Goal: Task Accomplishment & Management: Complete application form

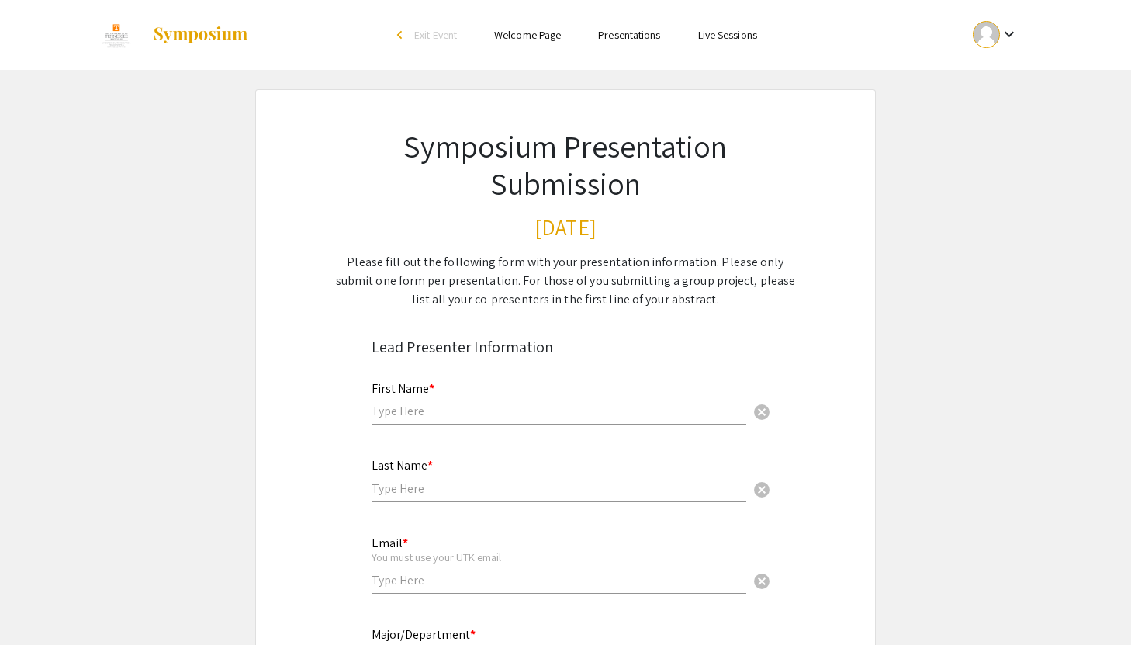
click at [466, 397] on div "First Name * cancel" at bounding box center [559, 395] width 375 height 59
type input "[PERSON_NAME]"
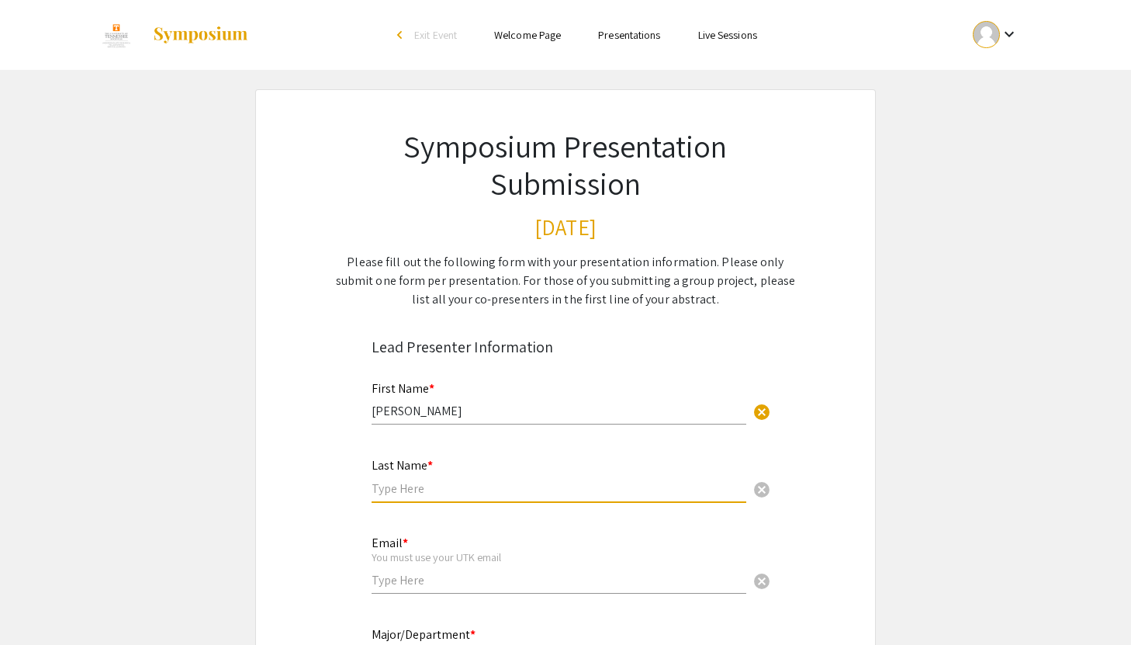
click at [380, 490] on input "text" at bounding box center [559, 488] width 375 height 16
type input "[PERSON_NAME]"
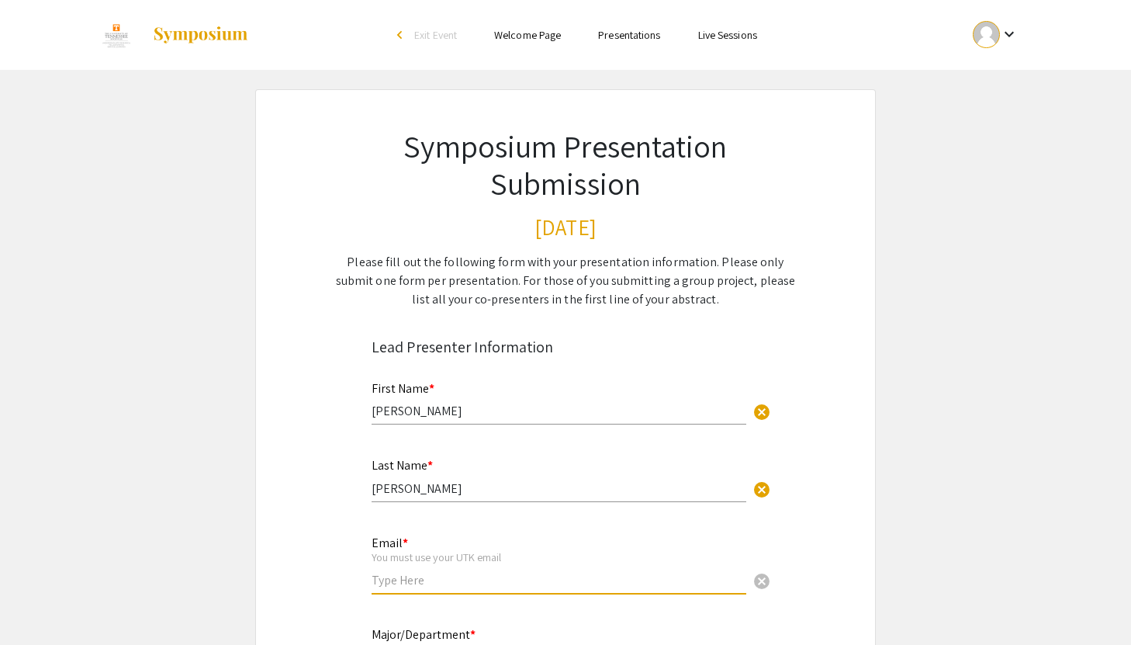
click at [420, 583] on input "email" at bounding box center [559, 580] width 375 height 16
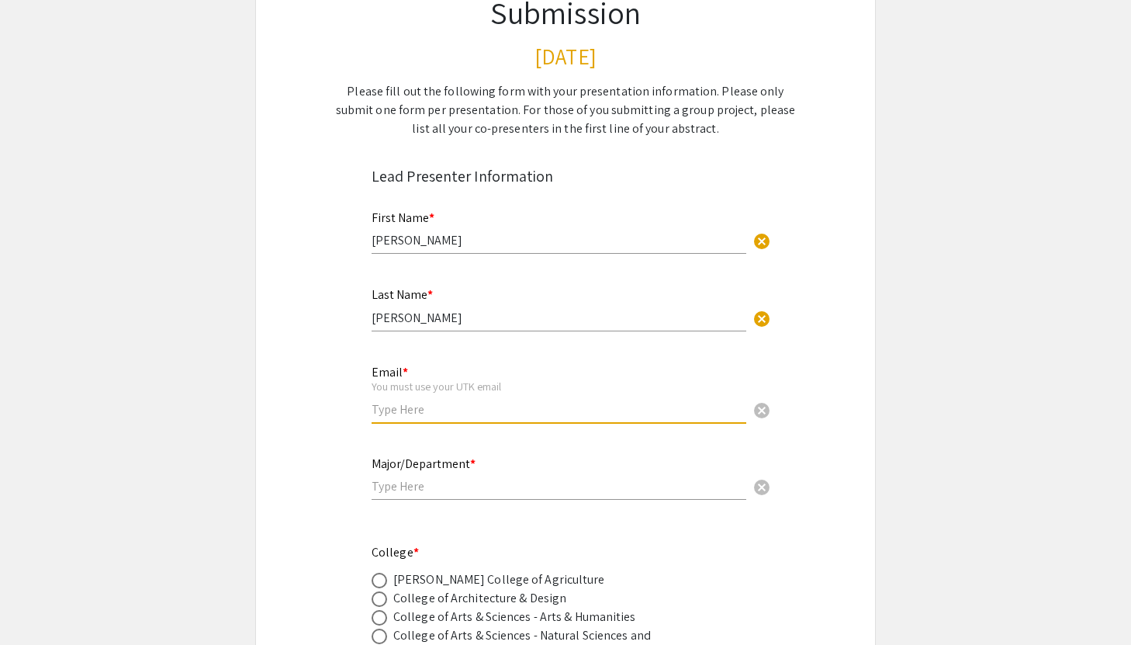
scroll to position [177, 0]
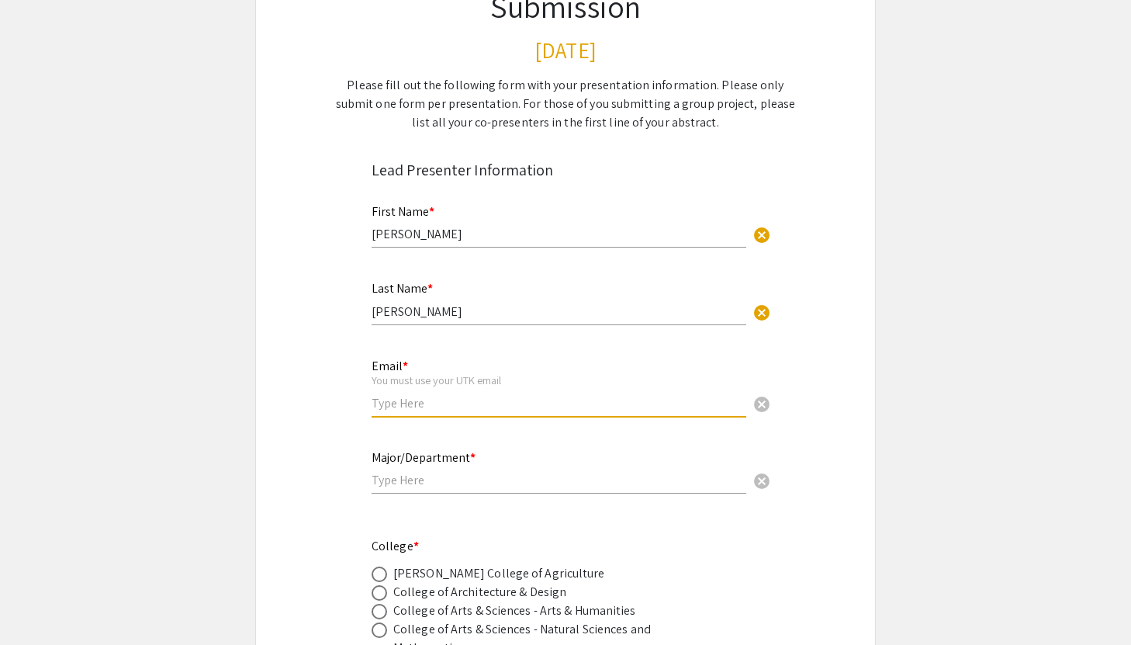
click at [420, 403] on input "email" at bounding box center [559, 403] width 375 height 16
type input "[EMAIL_ADDRESS][DOMAIN_NAME]"
click at [431, 469] on div "Major/Department * cancel" at bounding box center [559, 464] width 375 height 59
click at [428, 490] on div "Major/Department * cancel" at bounding box center [559, 464] width 375 height 59
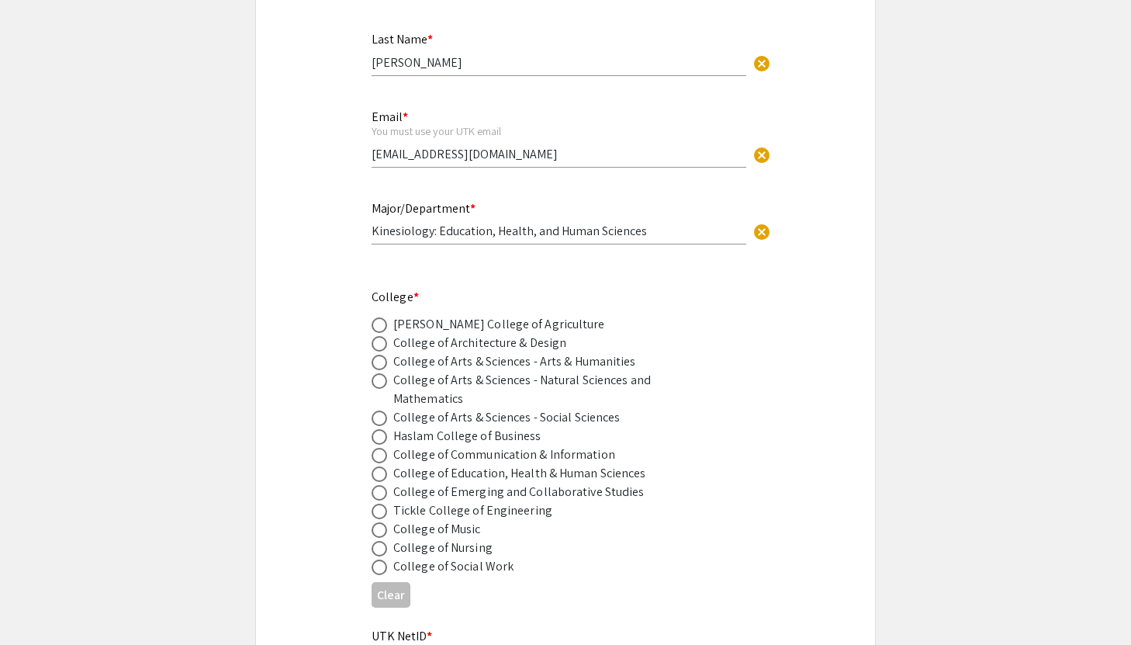
scroll to position [429, 0]
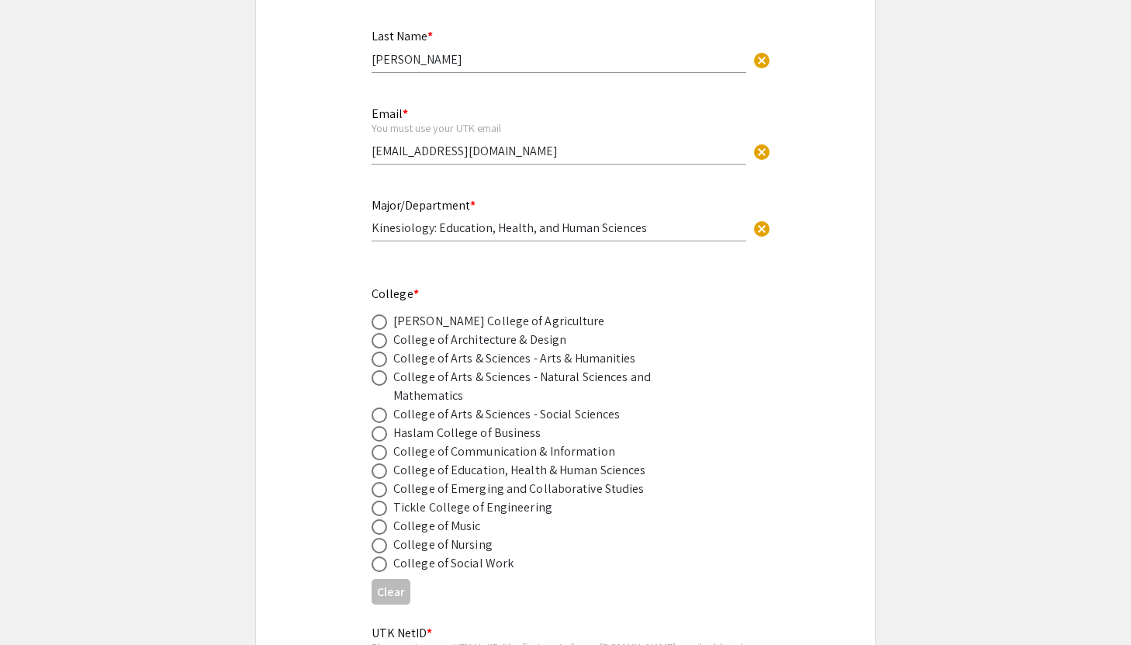
click at [541, 477] on div "College of Education, Health & Human Sciences" at bounding box center [519, 470] width 253 height 19
click at [382, 482] on mat-radio-button at bounding box center [383, 488] width 22 height 19
drag, startPoint x: 656, startPoint y: 227, endPoint x: 438, endPoint y: 232, distance: 217.3
click at [438, 232] on input "Kinesiology: Education, Health, and Human Sciences" at bounding box center [559, 228] width 375 height 16
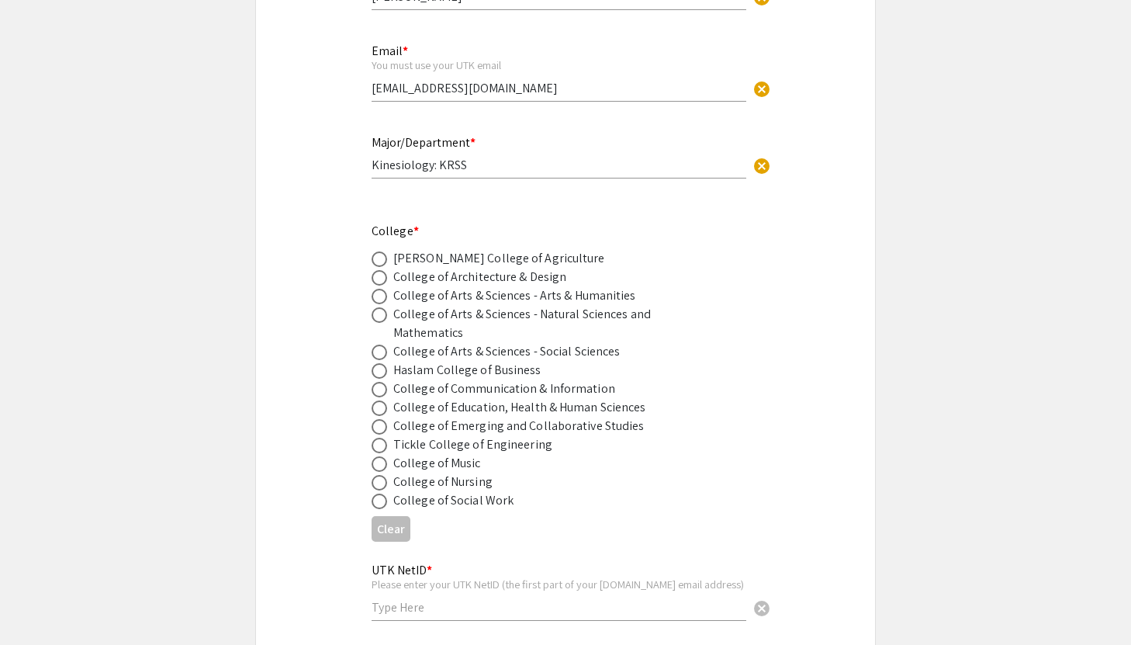
scroll to position [499, 0]
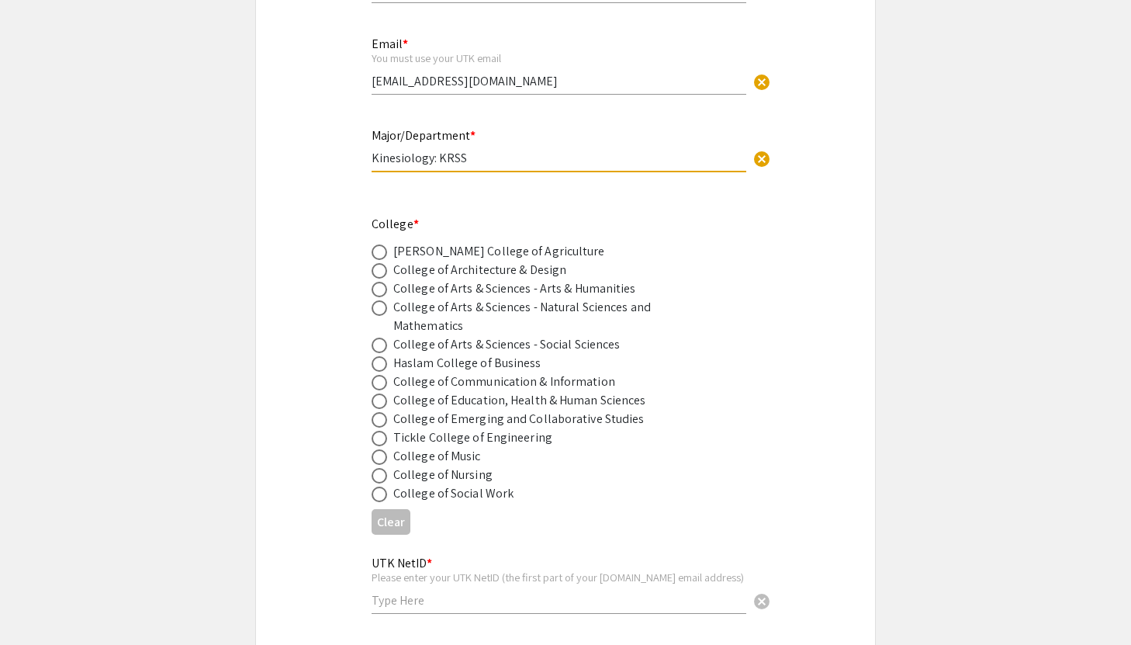
click at [473, 166] on input "Kinesiology: KRSS" at bounding box center [559, 158] width 375 height 16
type input "Kinesiology: Kinesiology, Recreation, and Sport Studies"
click at [381, 407] on span at bounding box center [380, 401] width 16 height 16
click at [381, 407] on input "radio" at bounding box center [380, 401] width 16 height 16
radio input "true"
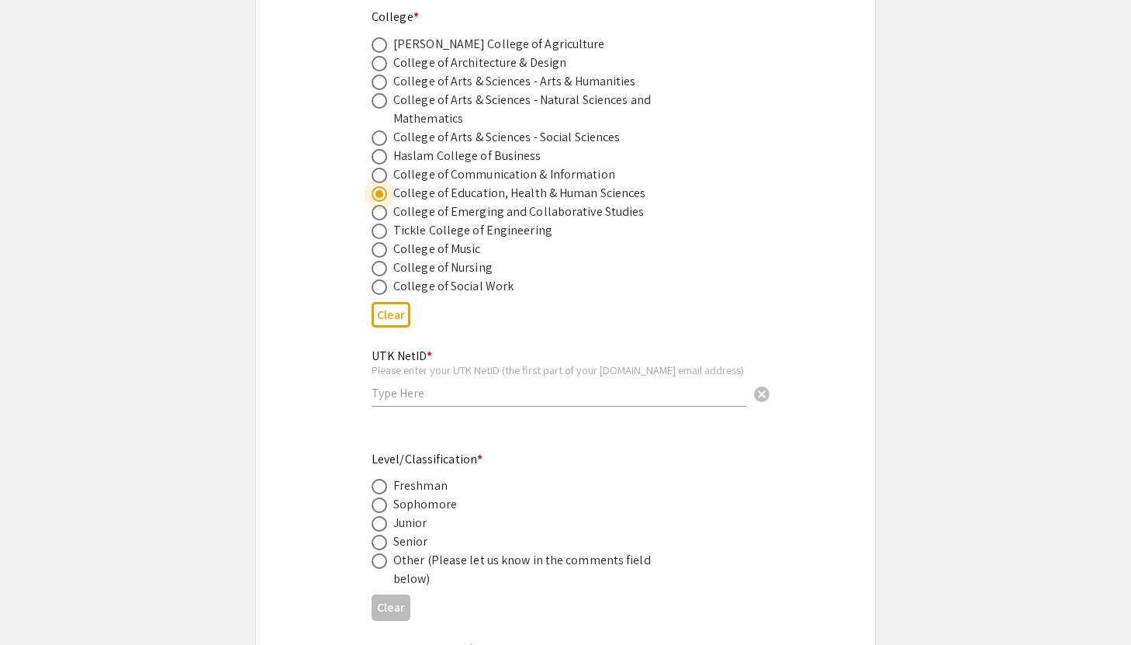
scroll to position [733, 0]
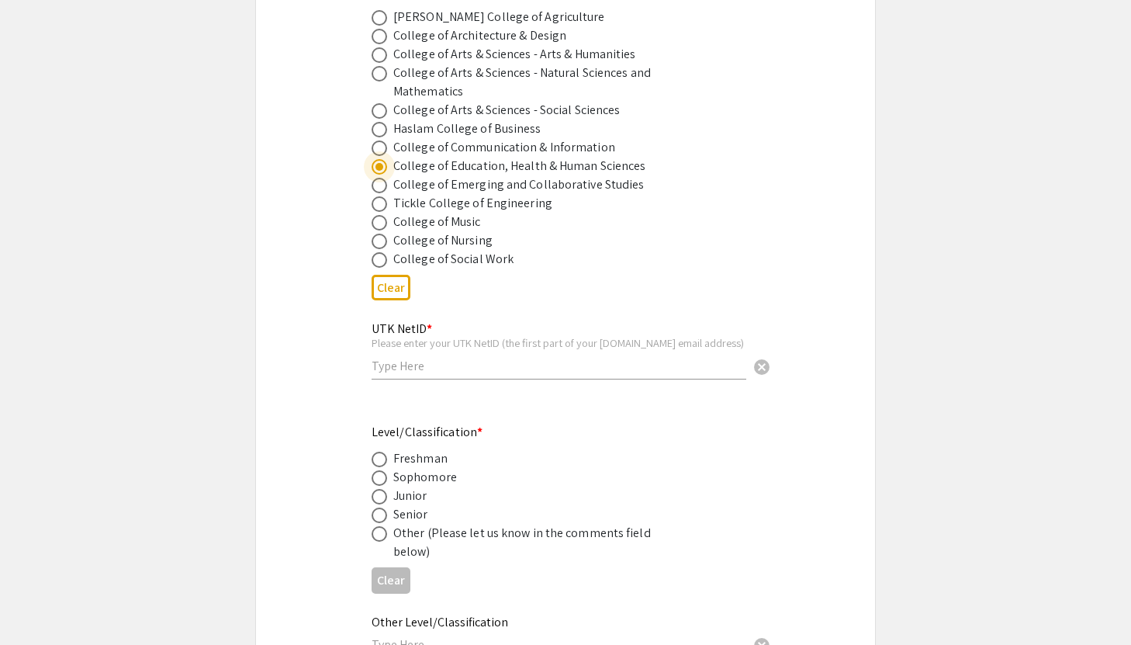
click at [405, 365] on input "text" at bounding box center [559, 366] width 375 height 16
type input "ahornya1"
click at [413, 518] on div "Senior" at bounding box center [410, 514] width 35 height 19
click at [381, 518] on span at bounding box center [380, 515] width 16 height 16
click at [381, 518] on input "radio" at bounding box center [380, 515] width 16 height 16
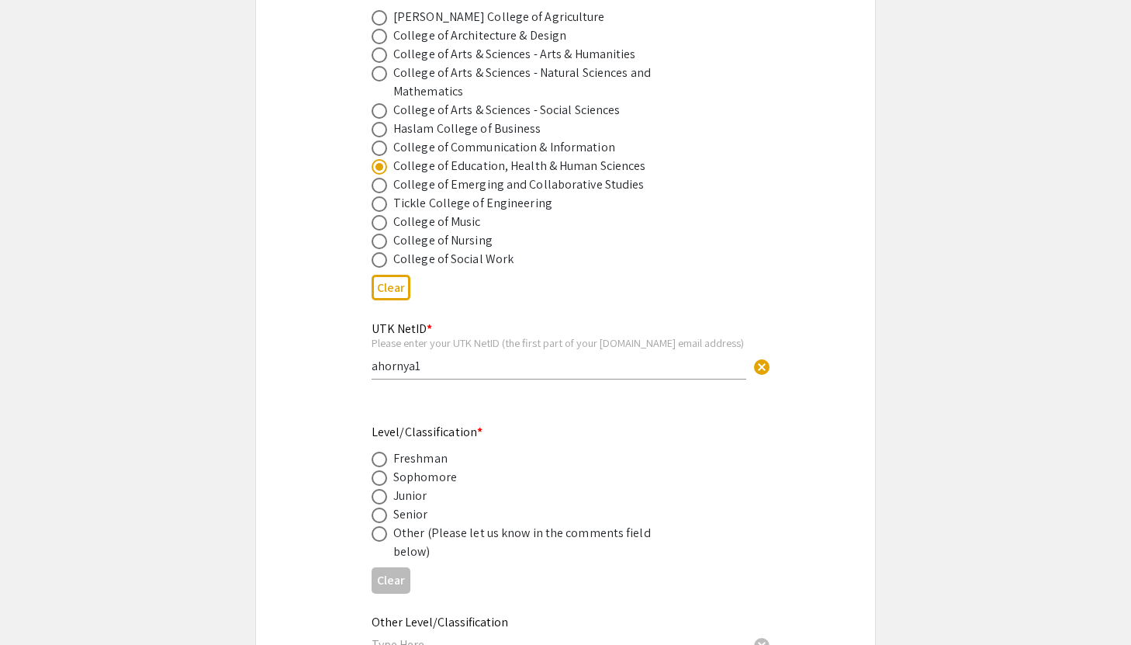
radio input "true"
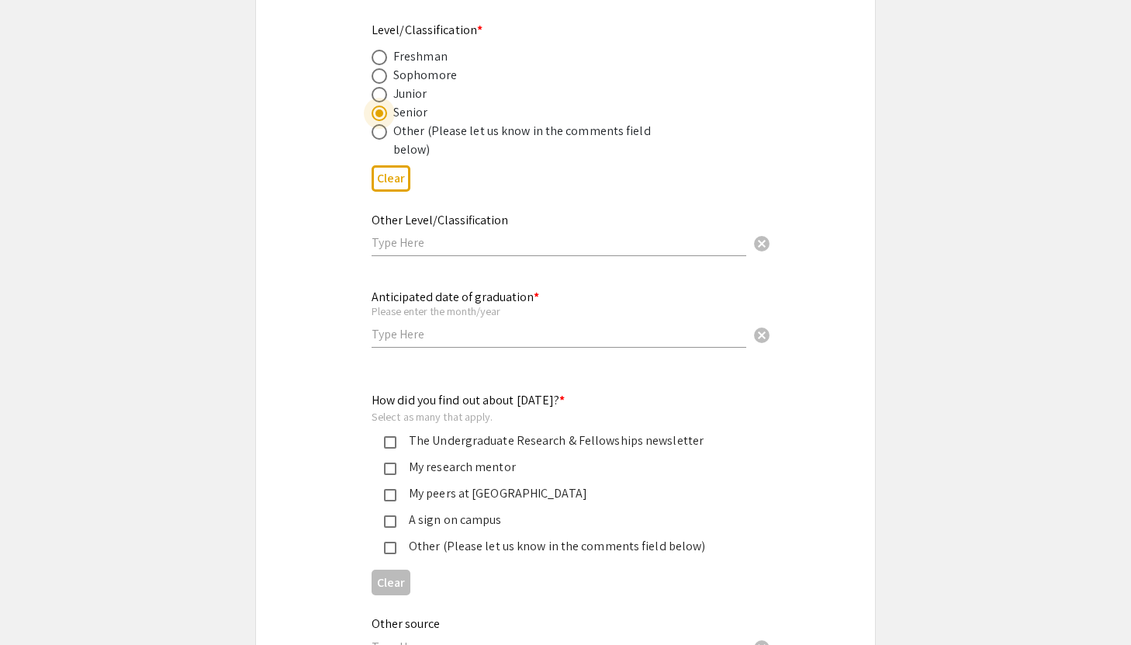
scroll to position [1148, 0]
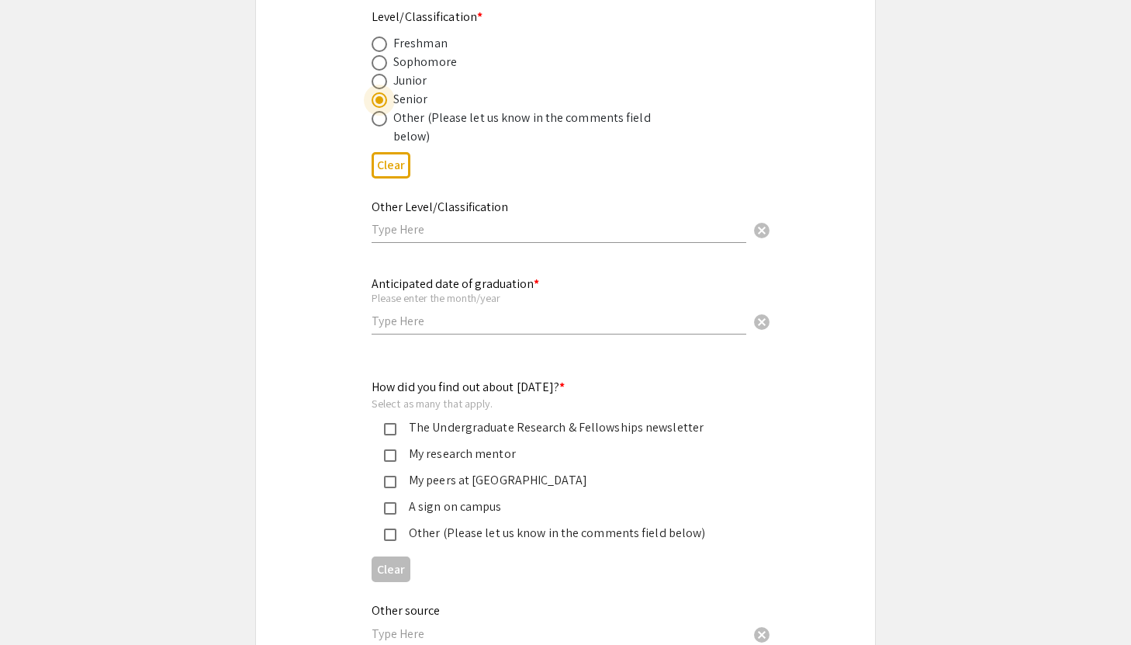
click at [417, 328] on input "text" at bounding box center [559, 321] width 375 height 16
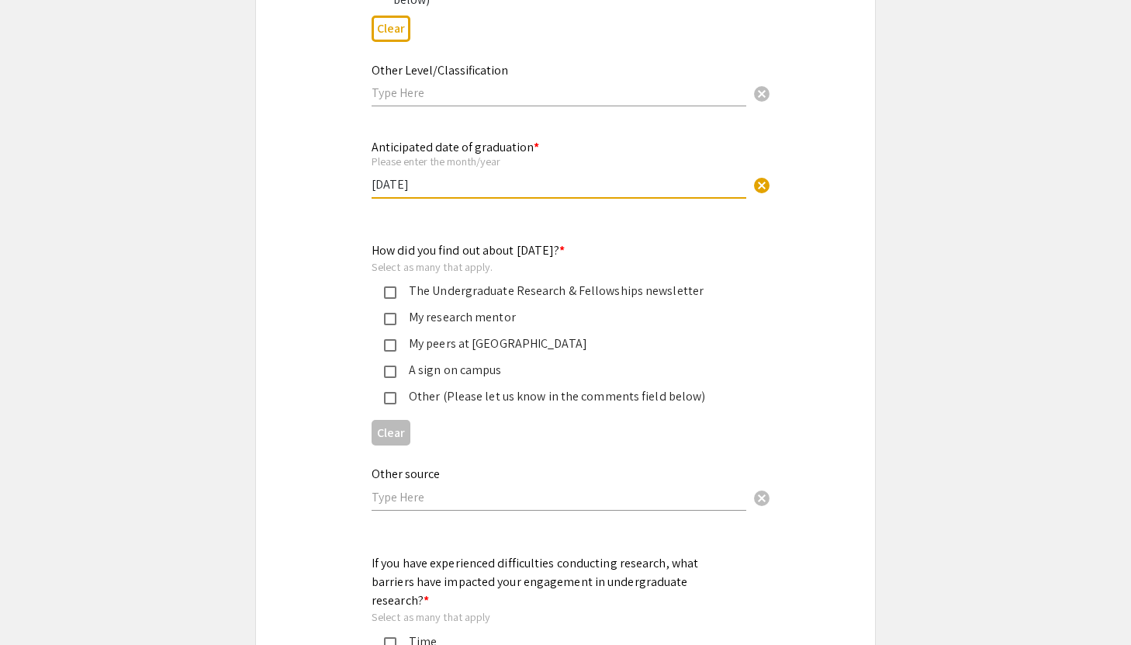
scroll to position [1310, 0]
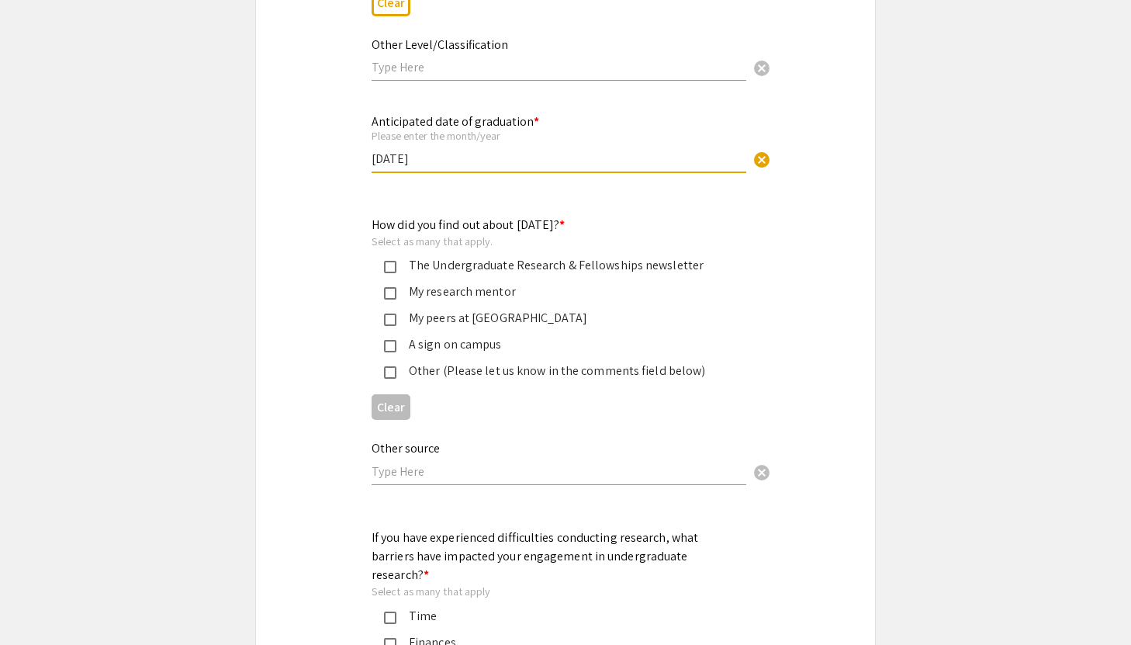
type input "[DATE]"
click at [499, 291] on div "My research mentor" at bounding box center [559, 291] width 326 height 19
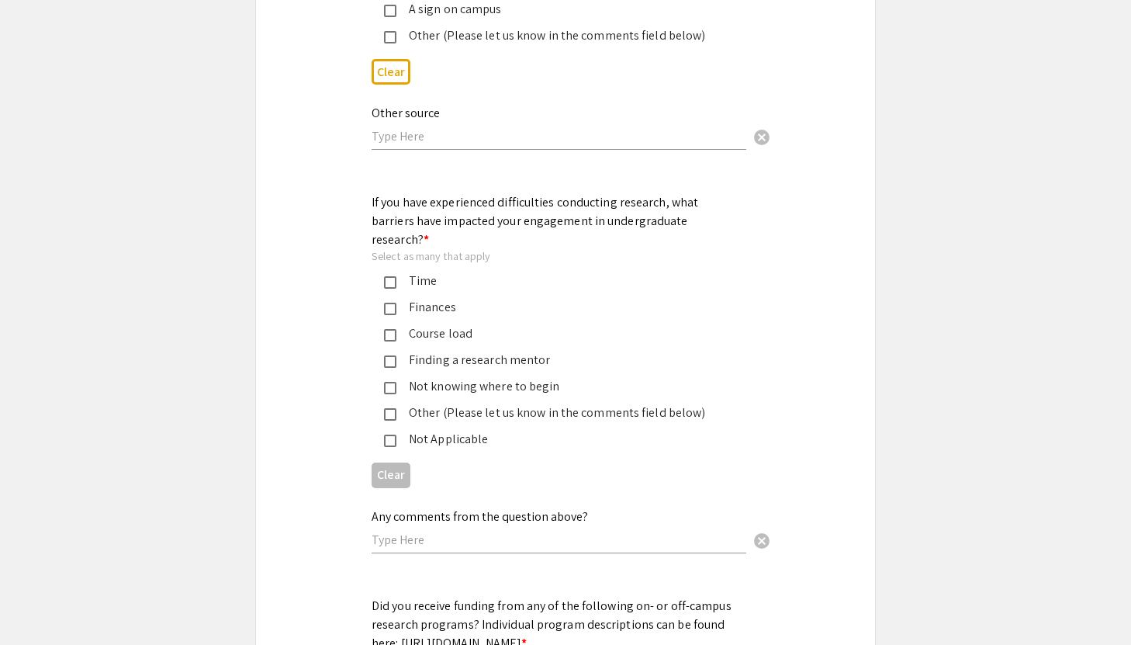
scroll to position [1687, 0]
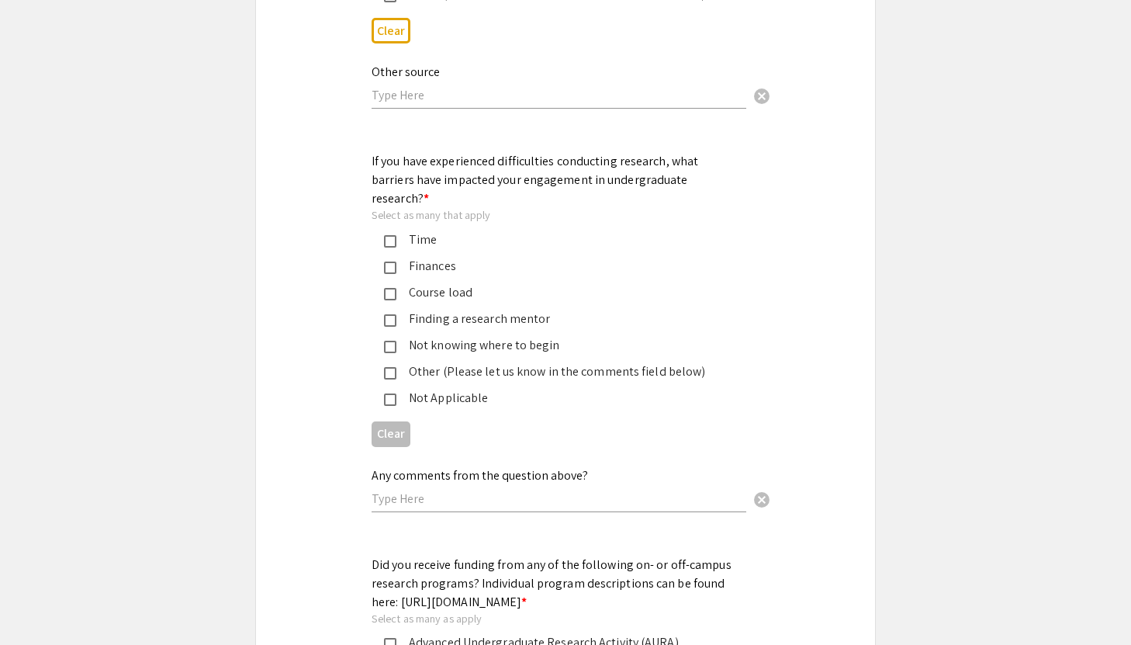
click at [439, 389] on div "Not Applicable" at bounding box center [559, 398] width 326 height 19
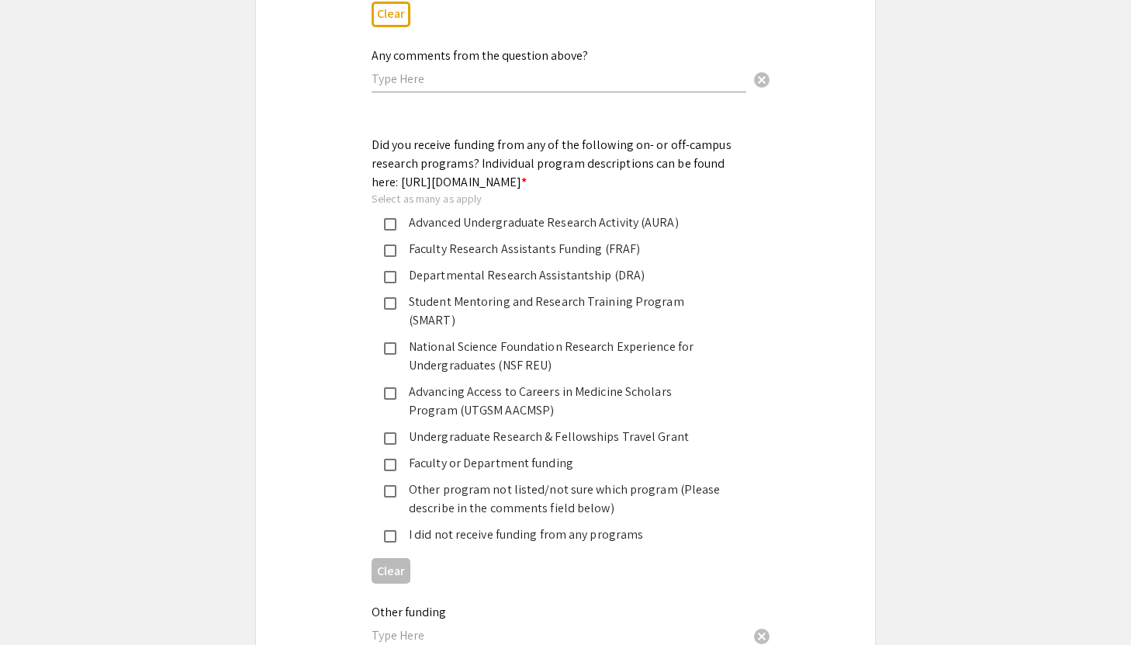
scroll to position [2107, 0]
click at [454, 257] on div "Faculty Research Assistants Funding (FRAF)" at bounding box center [559, 248] width 326 height 19
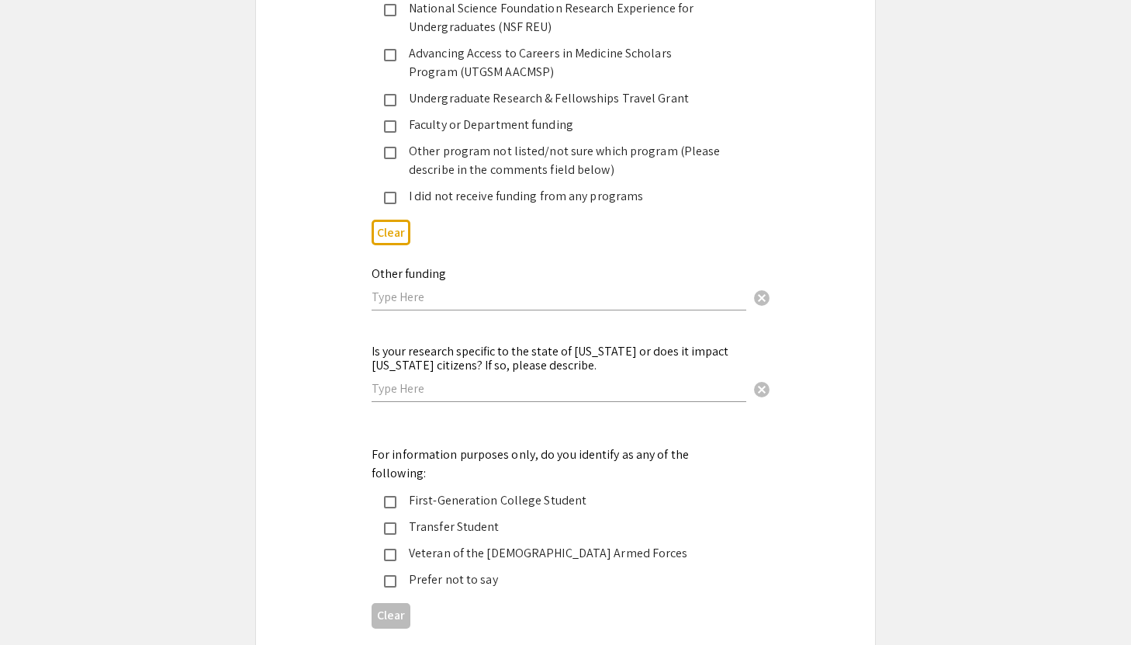
scroll to position [2577, 0]
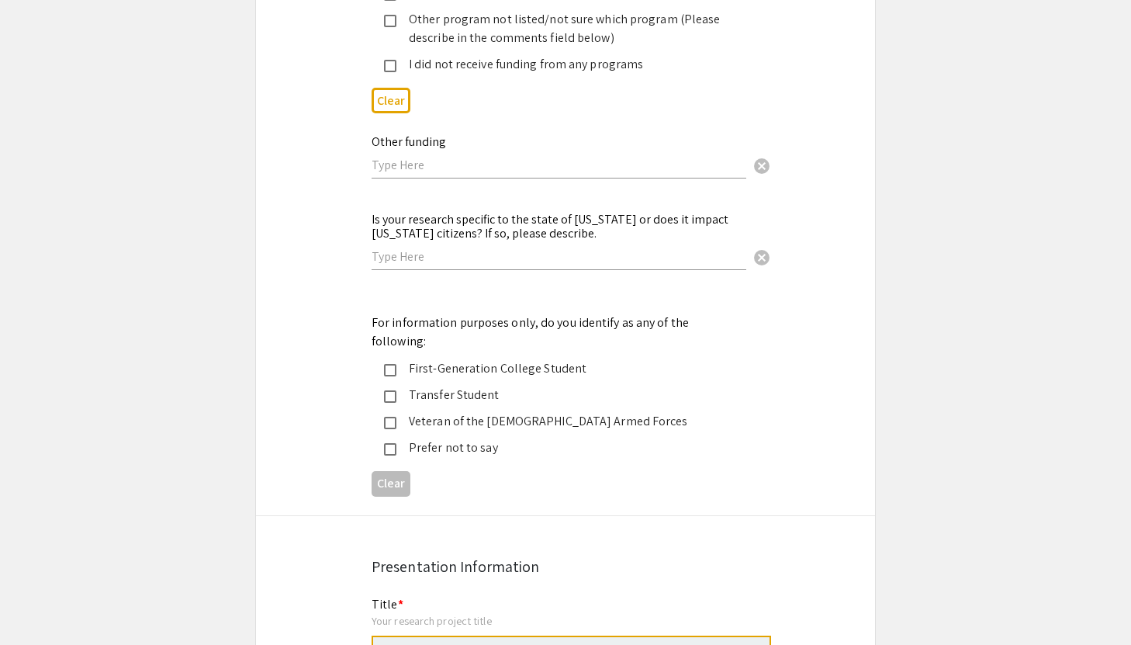
click at [397, 252] on div "Is your research specific to the state of [US_STATE] or does it impact [US_STAT…" at bounding box center [559, 233] width 375 height 73
click at [400, 248] on input "text" at bounding box center [559, 256] width 375 height 16
type input "No"
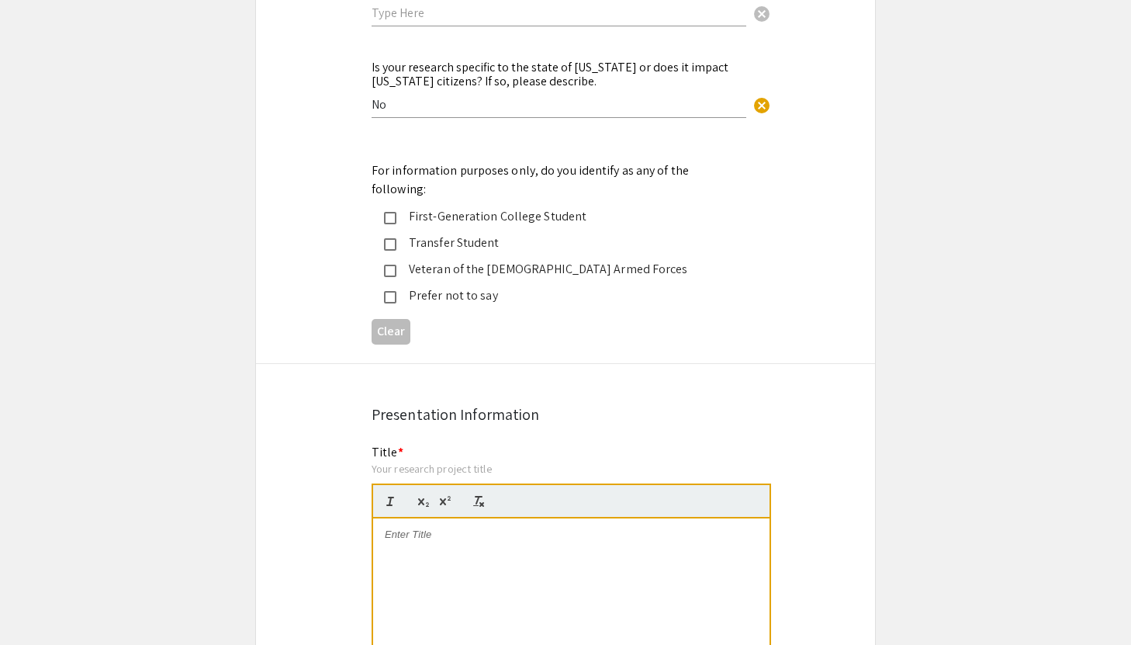
scroll to position [2996, 0]
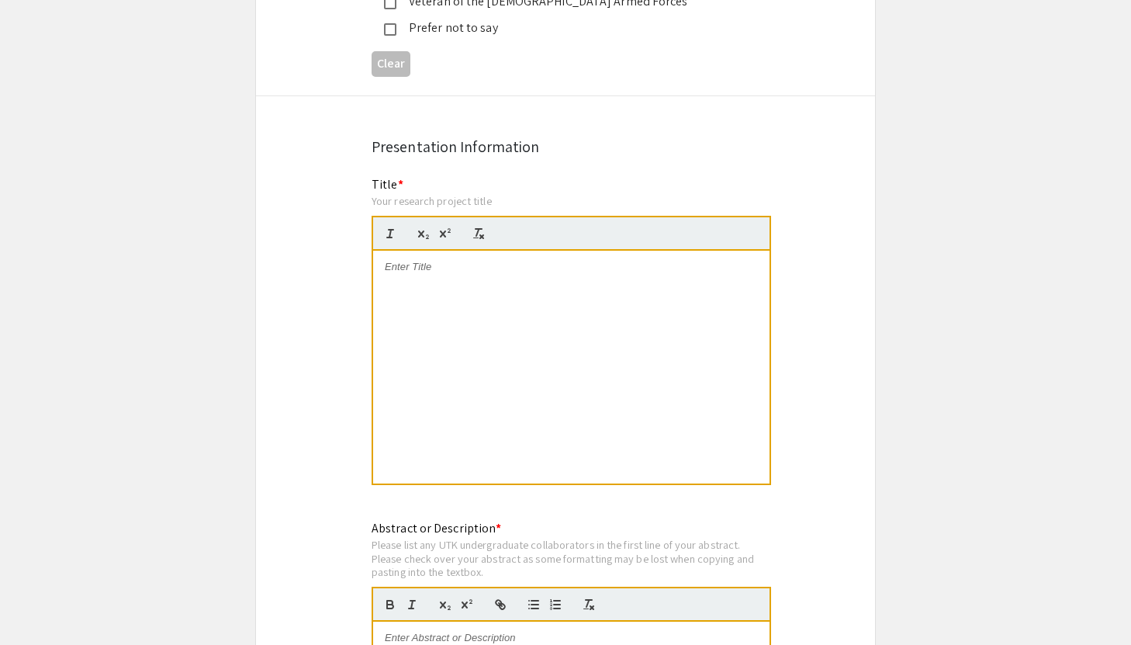
click at [461, 194] on div "Your research project title" at bounding box center [572, 201] width 400 height 14
click at [410, 265] on div at bounding box center [571, 367] width 396 height 233
click at [620, 303] on div at bounding box center [571, 367] width 396 height 233
drag, startPoint x: 610, startPoint y: 343, endPoint x: 331, endPoint y: 189, distance: 318.5
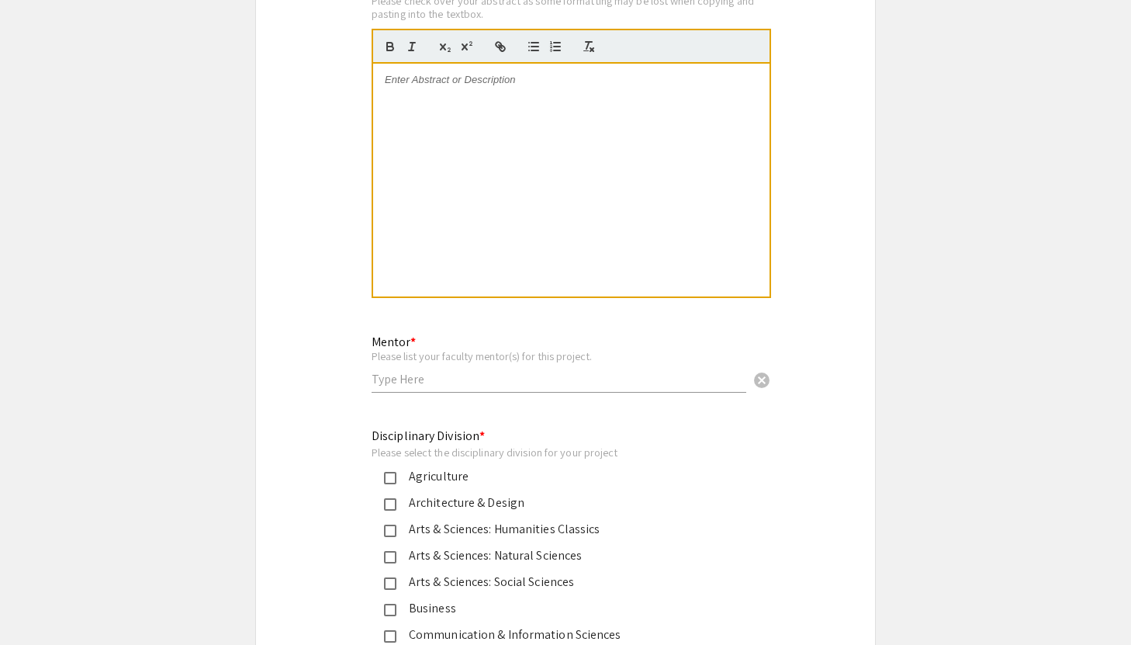
click at [499, 136] on div at bounding box center [571, 180] width 396 height 233
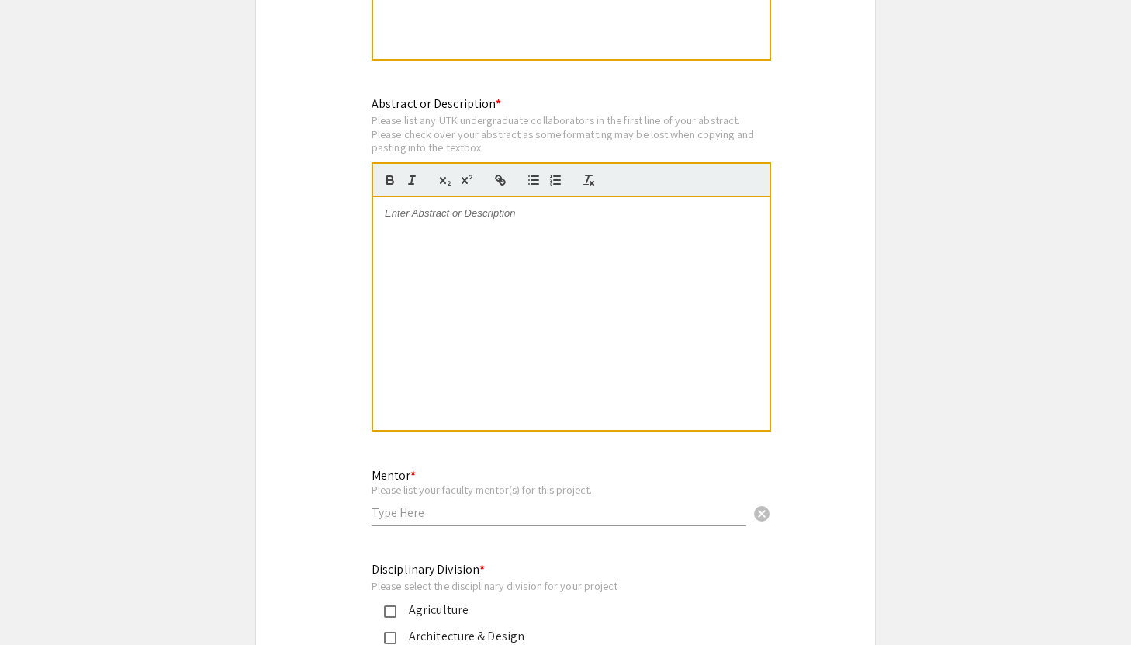
scroll to position [3422, 0]
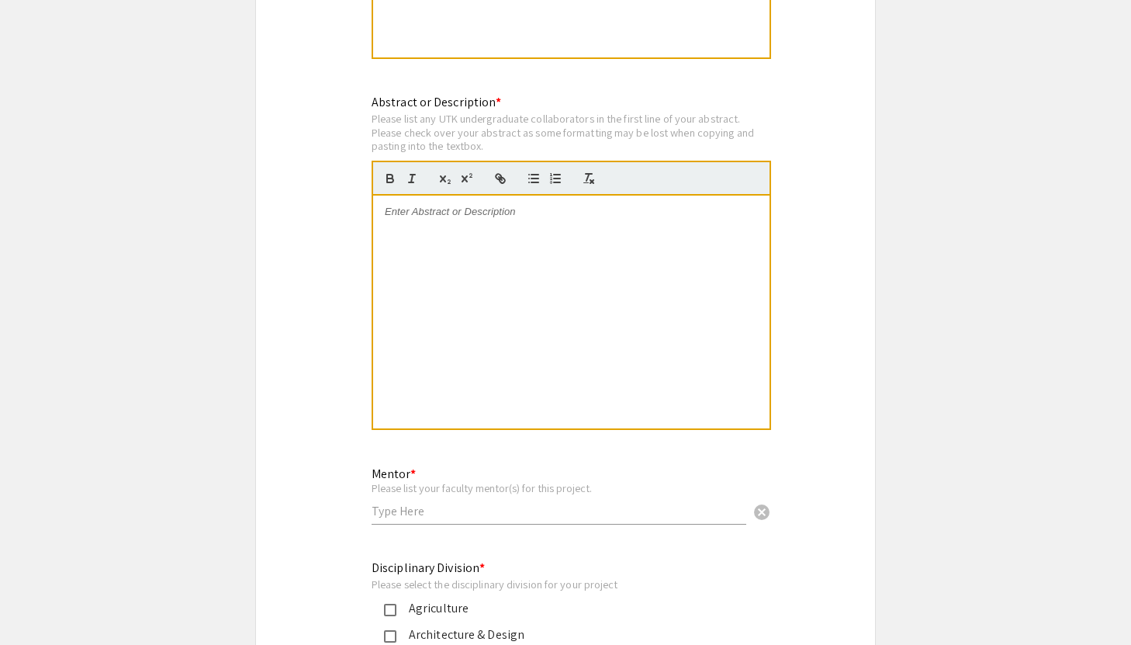
click at [437, 503] on input "text" at bounding box center [559, 511] width 375 height 16
type input "[PERSON_NAME] [PERSON_NAME]"
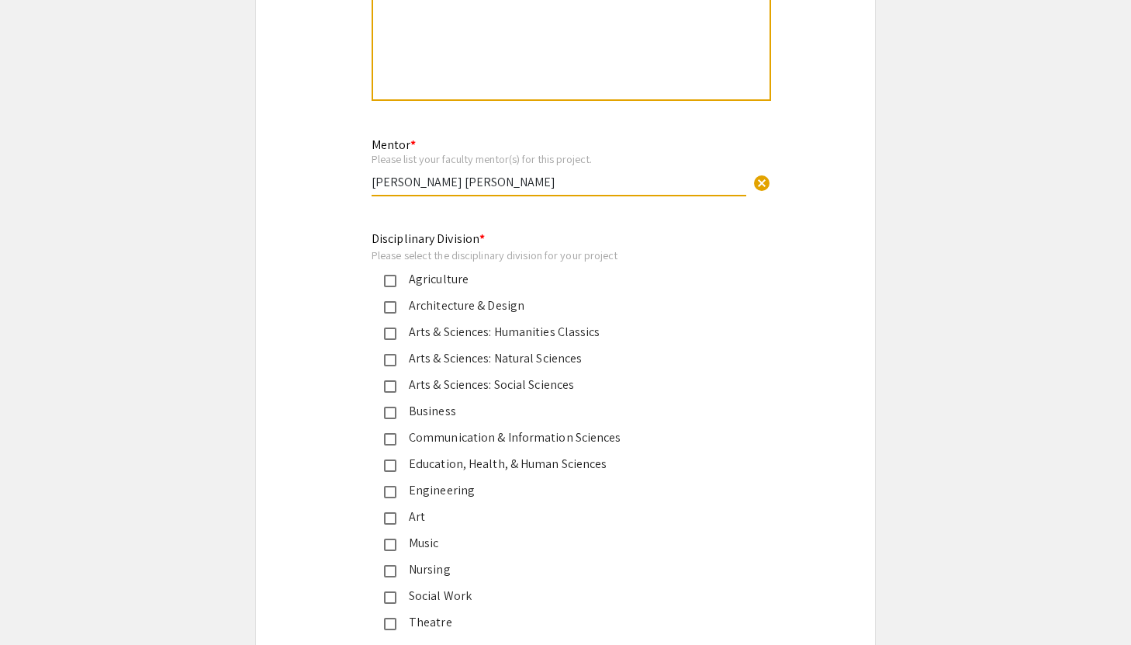
scroll to position [3756, 0]
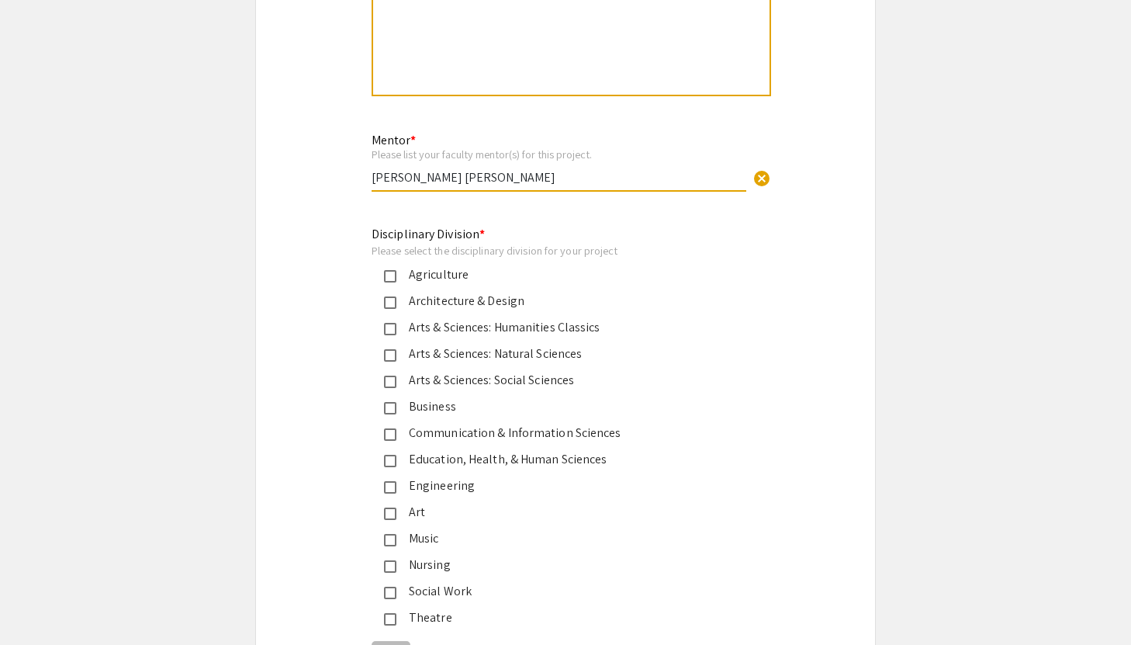
click at [506, 450] on div "Education, Health, & Human Sciences" at bounding box center [559, 459] width 326 height 19
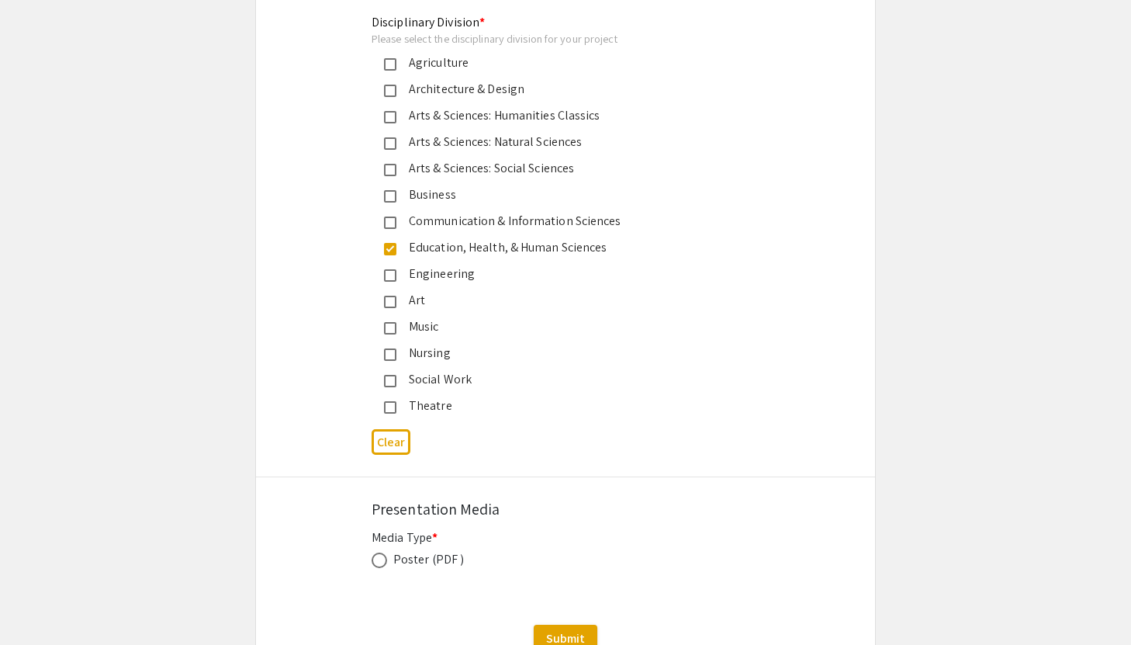
scroll to position [3970, 0]
click at [424, 548] on div "Poster (PDF )" at bounding box center [428, 557] width 71 height 19
click at [378, 550] on span at bounding box center [380, 558] width 16 height 16
click at [378, 550] on input "radio" at bounding box center [380, 558] width 16 height 16
radio input "true"
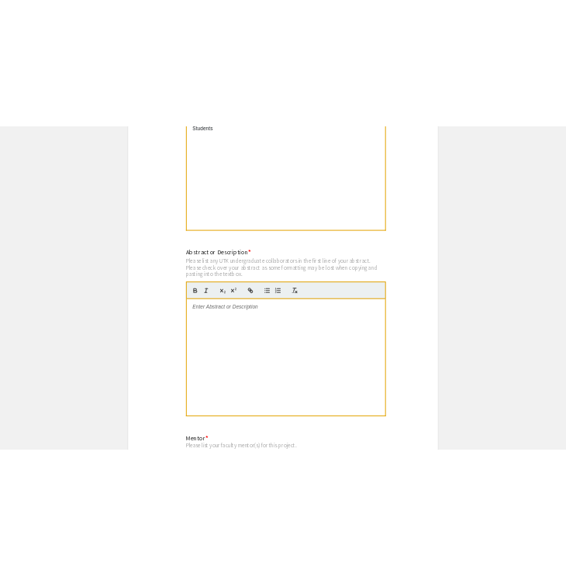
scroll to position [3322, 0]
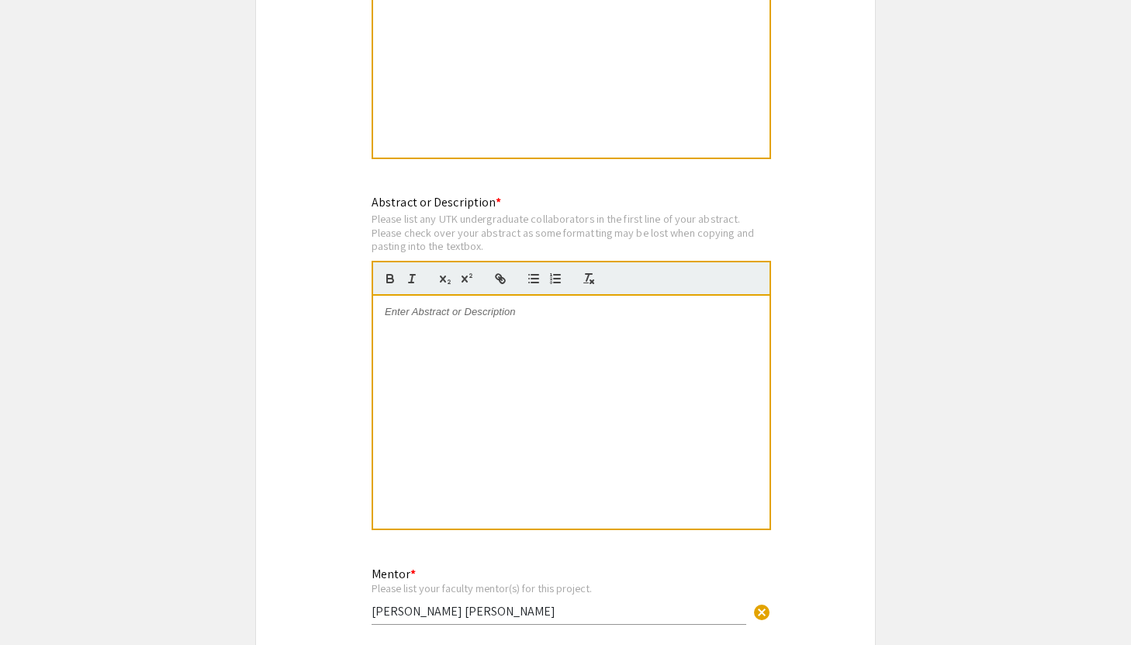
click at [469, 345] on div at bounding box center [571, 412] width 396 height 233
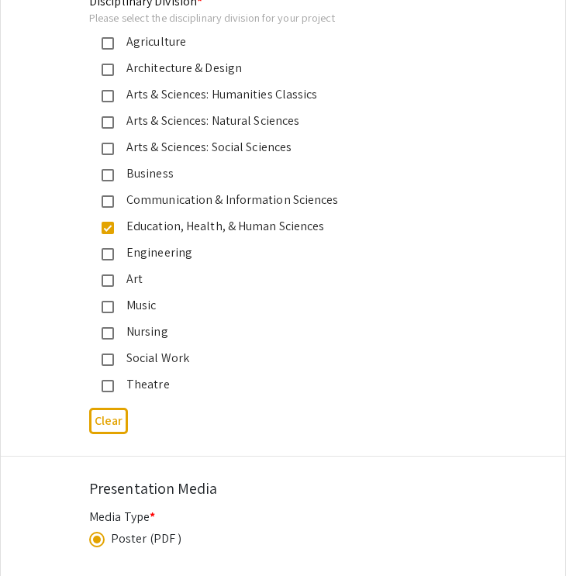
scroll to position [4285, 0]
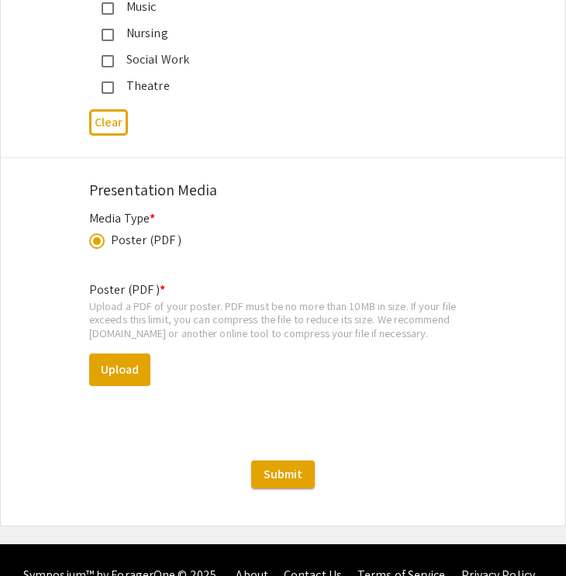
click at [130, 360] on div "Poster (PDF ) * Upload a PDF of your poster. PDF must be no more than 10MB in s…" at bounding box center [283, 346] width 388 height 156
click at [130, 354] on button "Upload" at bounding box center [119, 370] width 61 height 33
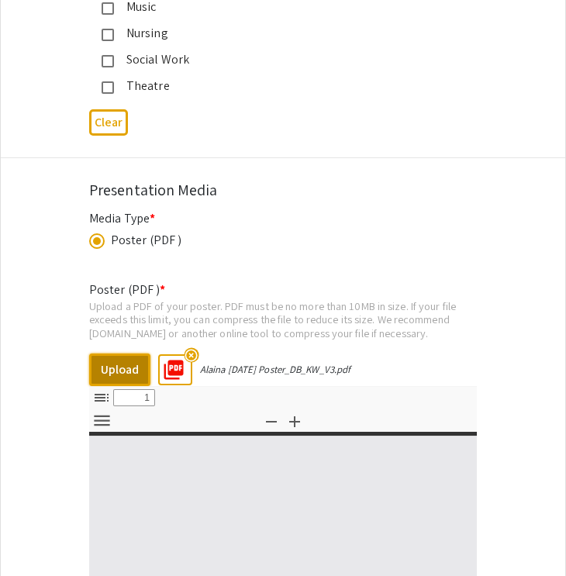
select select "custom"
type input "0"
select select "custom"
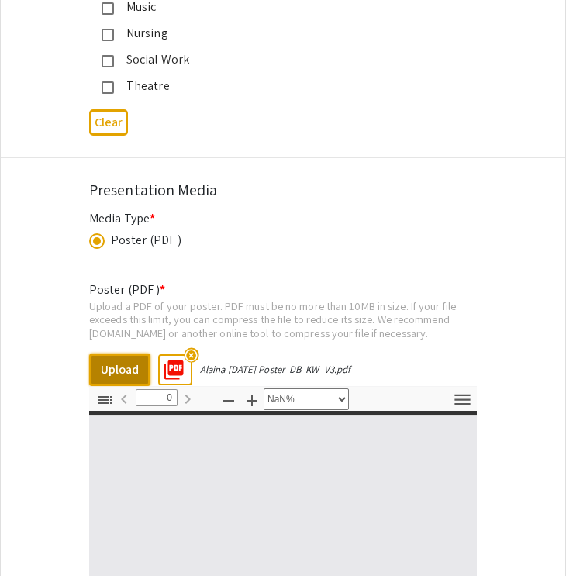
type input "1"
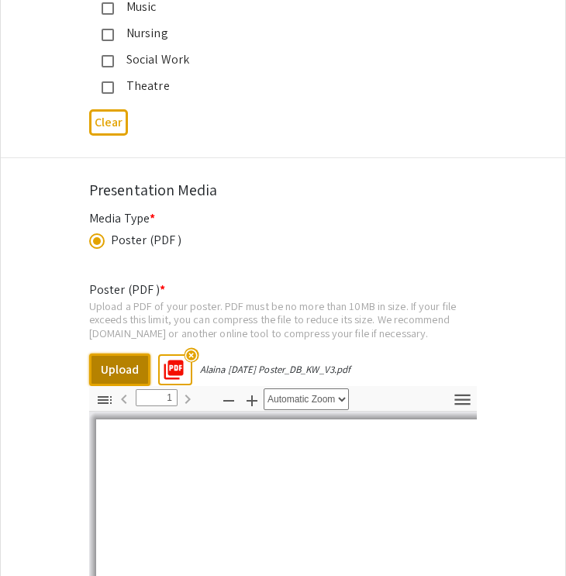
select select "auto"
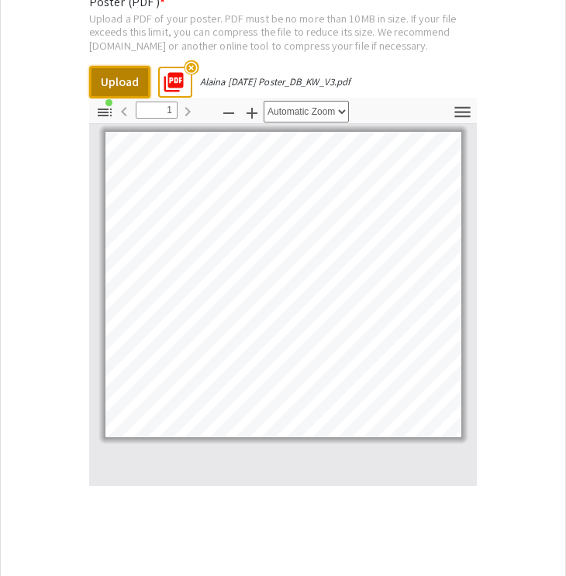
scroll to position [4692, 0]
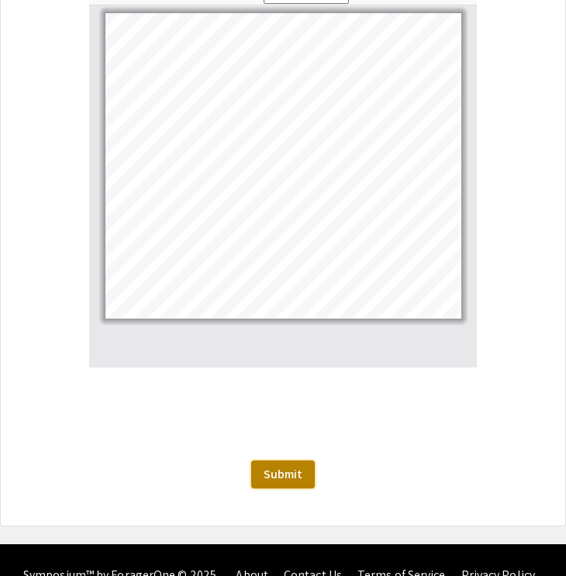
click at [288, 466] on span "Submit" at bounding box center [283, 474] width 39 height 16
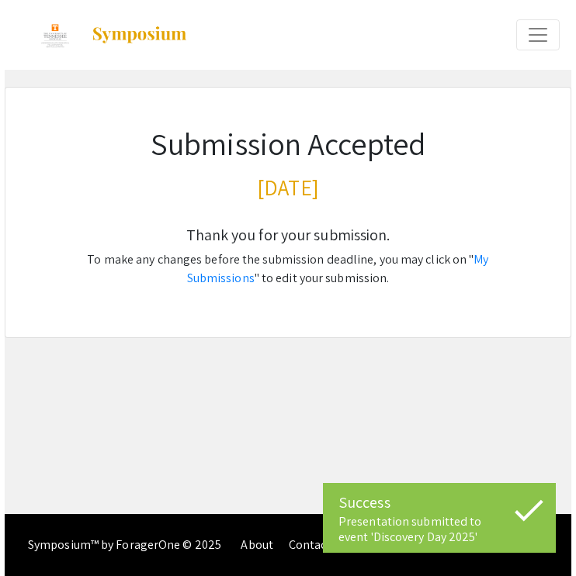
scroll to position [0, 0]
